Goal: Task Accomplishment & Management: Use online tool/utility

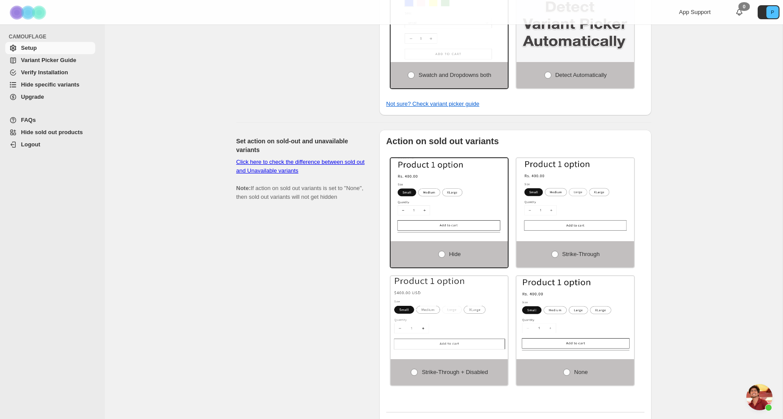
scroll to position [589, 0]
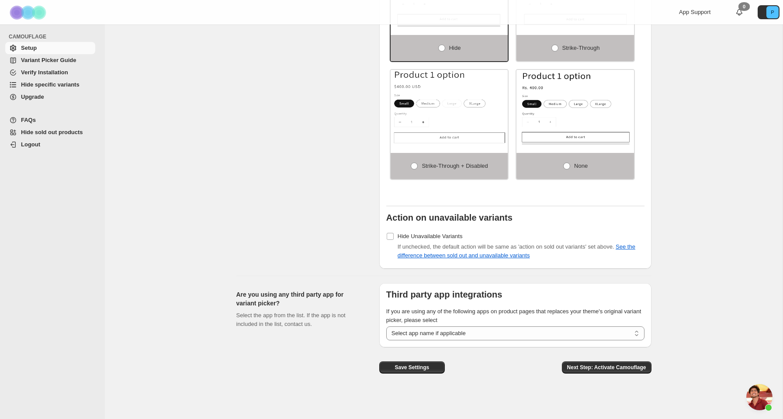
click at [34, 61] on span "Variant Picker Guide" at bounding box center [48, 60] width 55 height 7
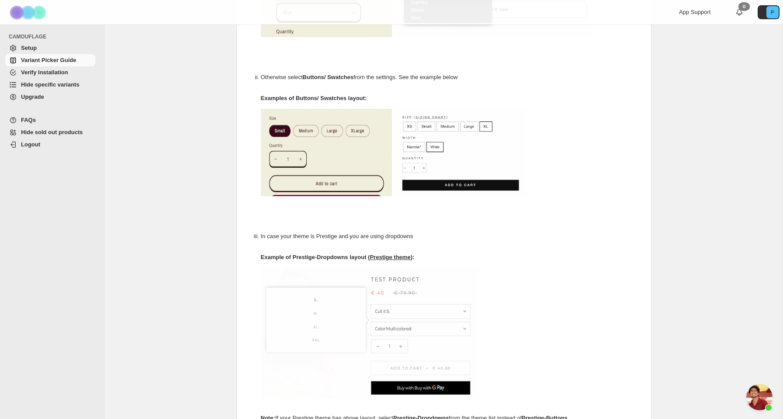
scroll to position [503, 0]
click at [52, 74] on span "Verify Installation" at bounding box center [44, 72] width 47 height 7
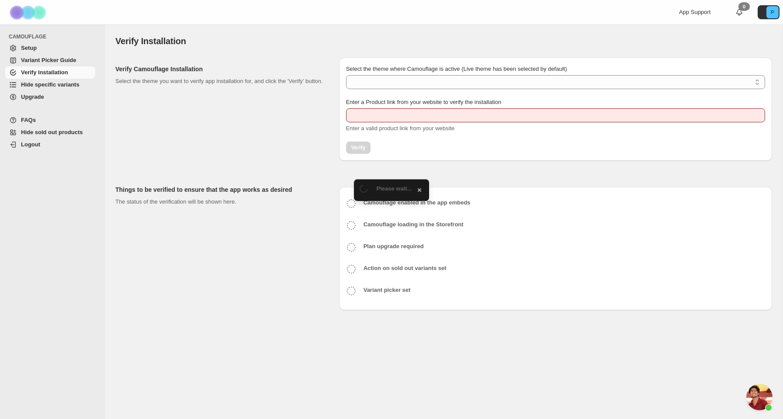
scroll to position [503, 0]
click at [42, 87] on span "Hide specific variants" at bounding box center [50, 84] width 59 height 7
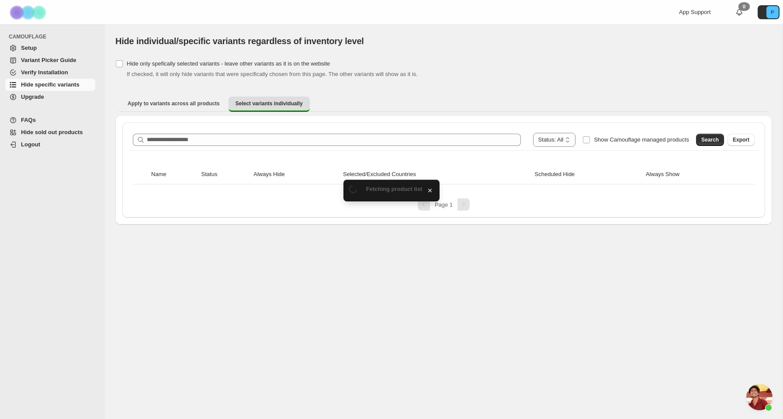
scroll to position [503, 0]
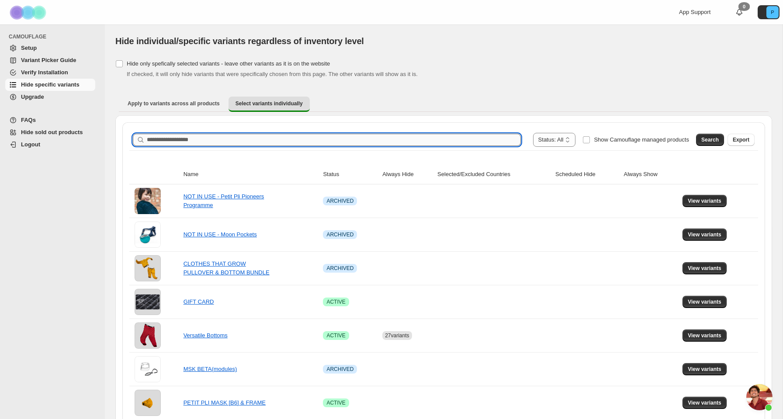
click at [414, 145] on input "Search product name" at bounding box center [334, 140] width 374 height 12
type input "******"
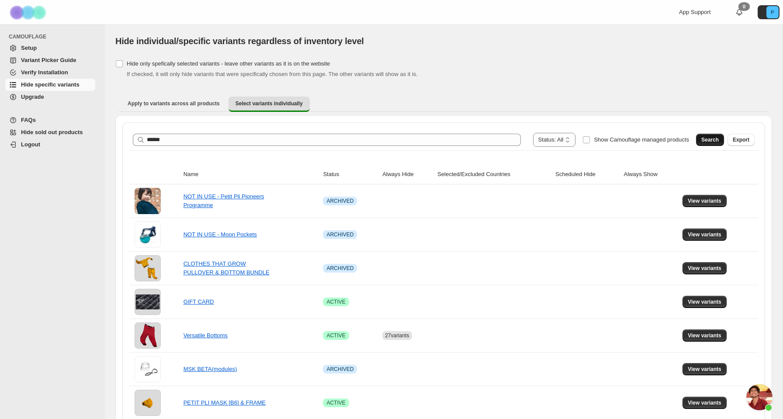
click at [703, 139] on span "Search" at bounding box center [709, 139] width 17 height 7
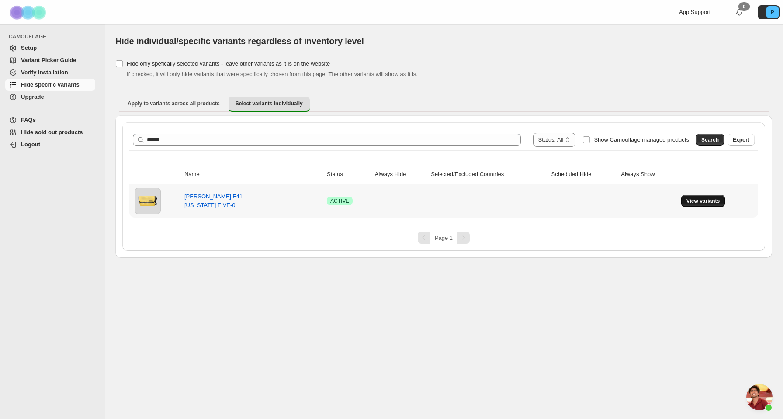
click at [693, 206] on button "View variants" at bounding box center [703, 201] width 44 height 12
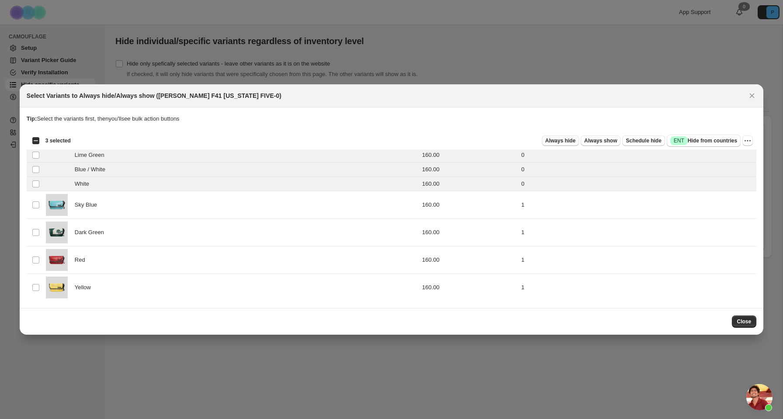
click at [558, 142] on span "Always hide" at bounding box center [560, 140] width 30 height 7
